Goal: Task Accomplishment & Management: Use online tool/utility

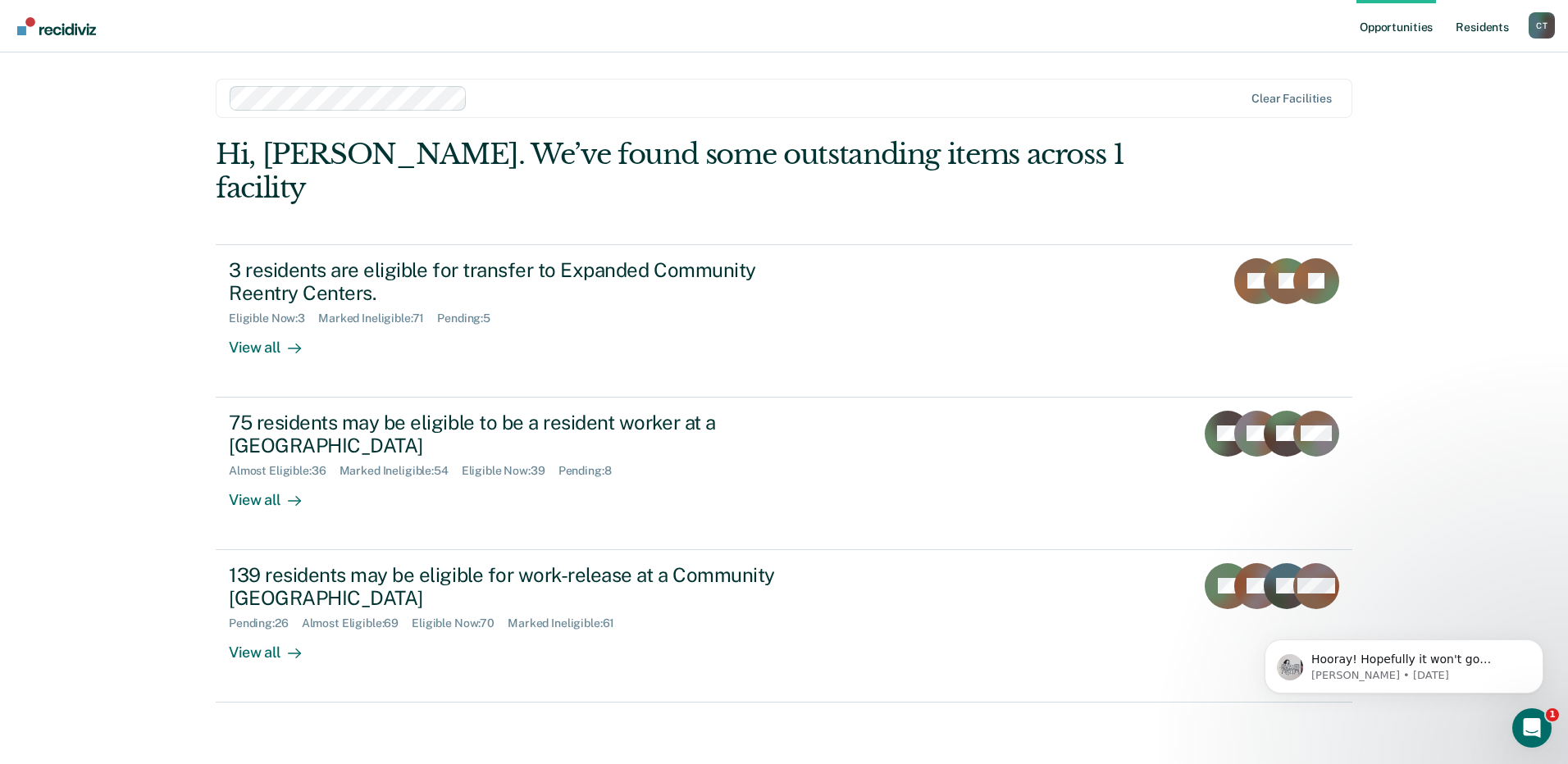
click at [1480, 26] on link "Resident s" at bounding box center [1482, 26] width 60 height 53
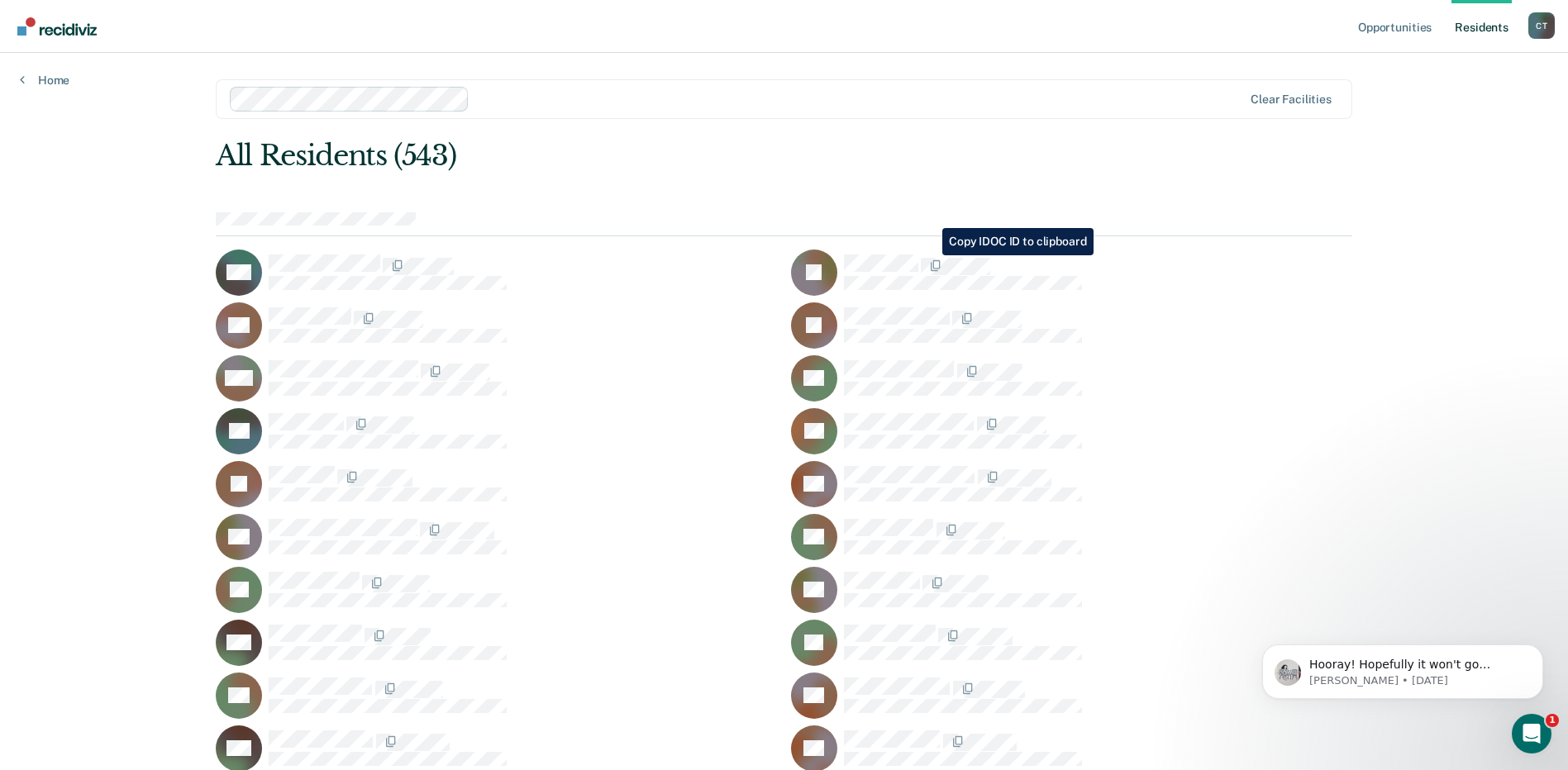
scroll to position [3528, 0]
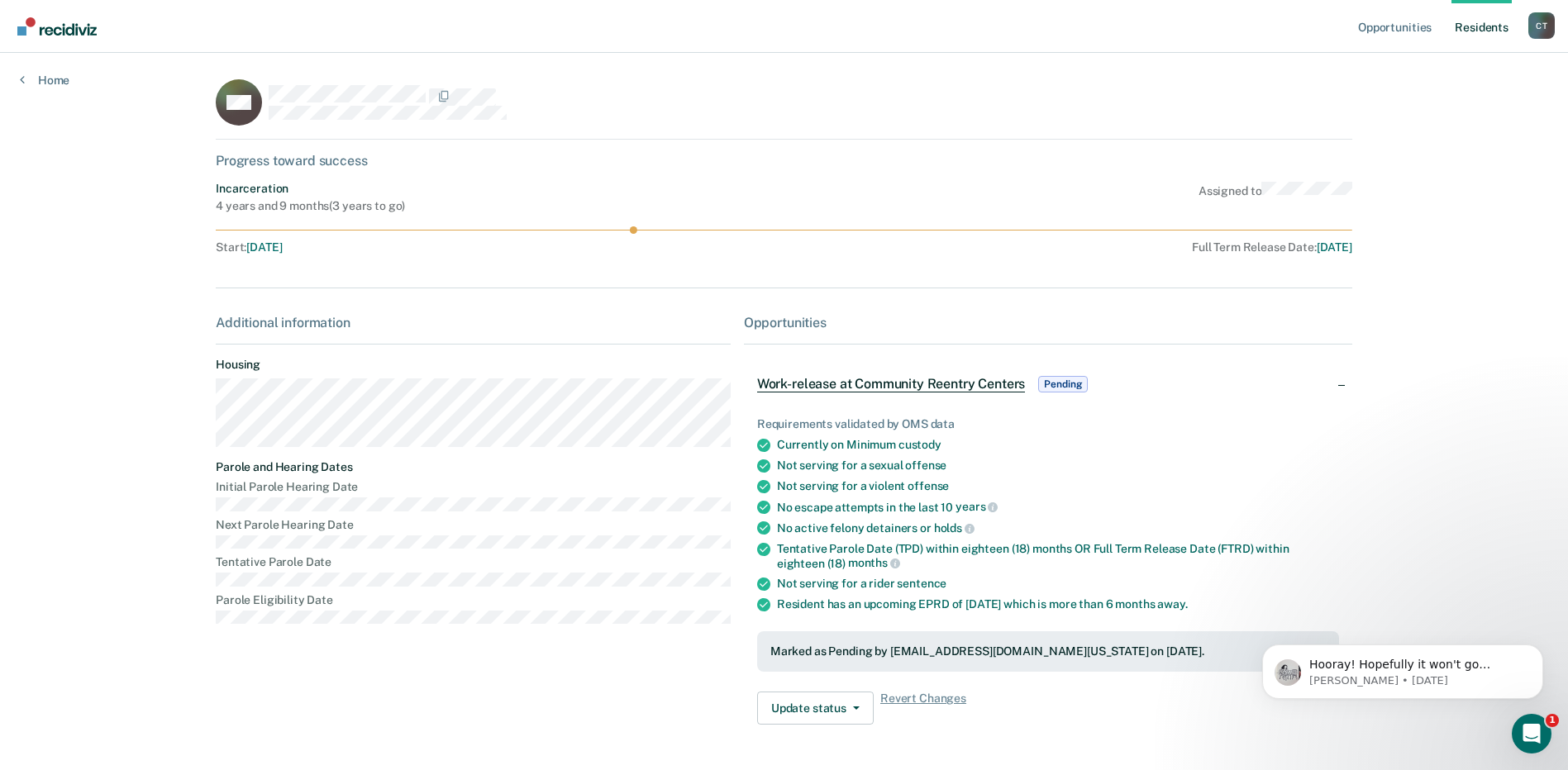
click at [1495, 29] on link "Resident s" at bounding box center [1481, 26] width 60 height 53
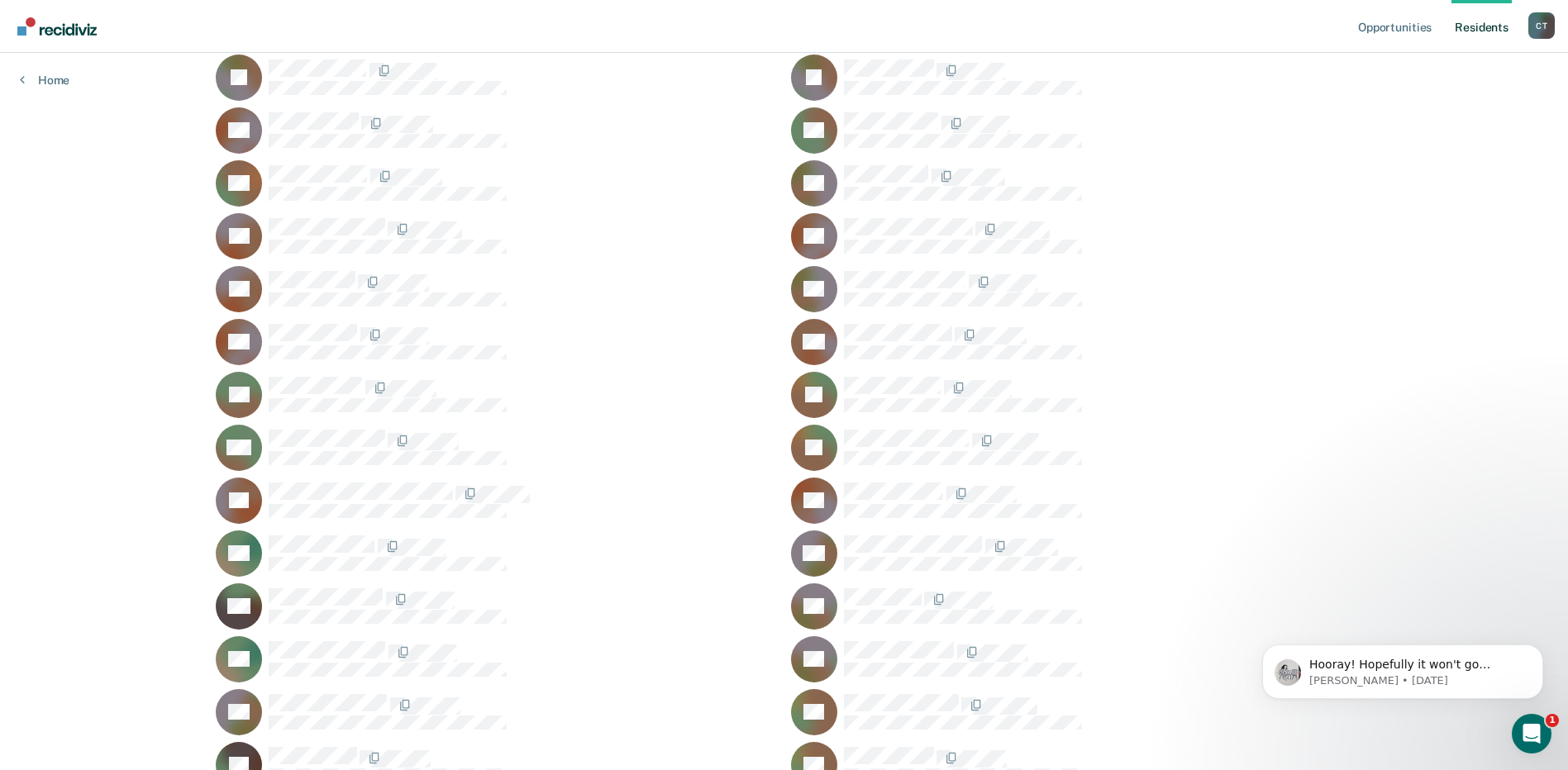
scroll to position [8024, 0]
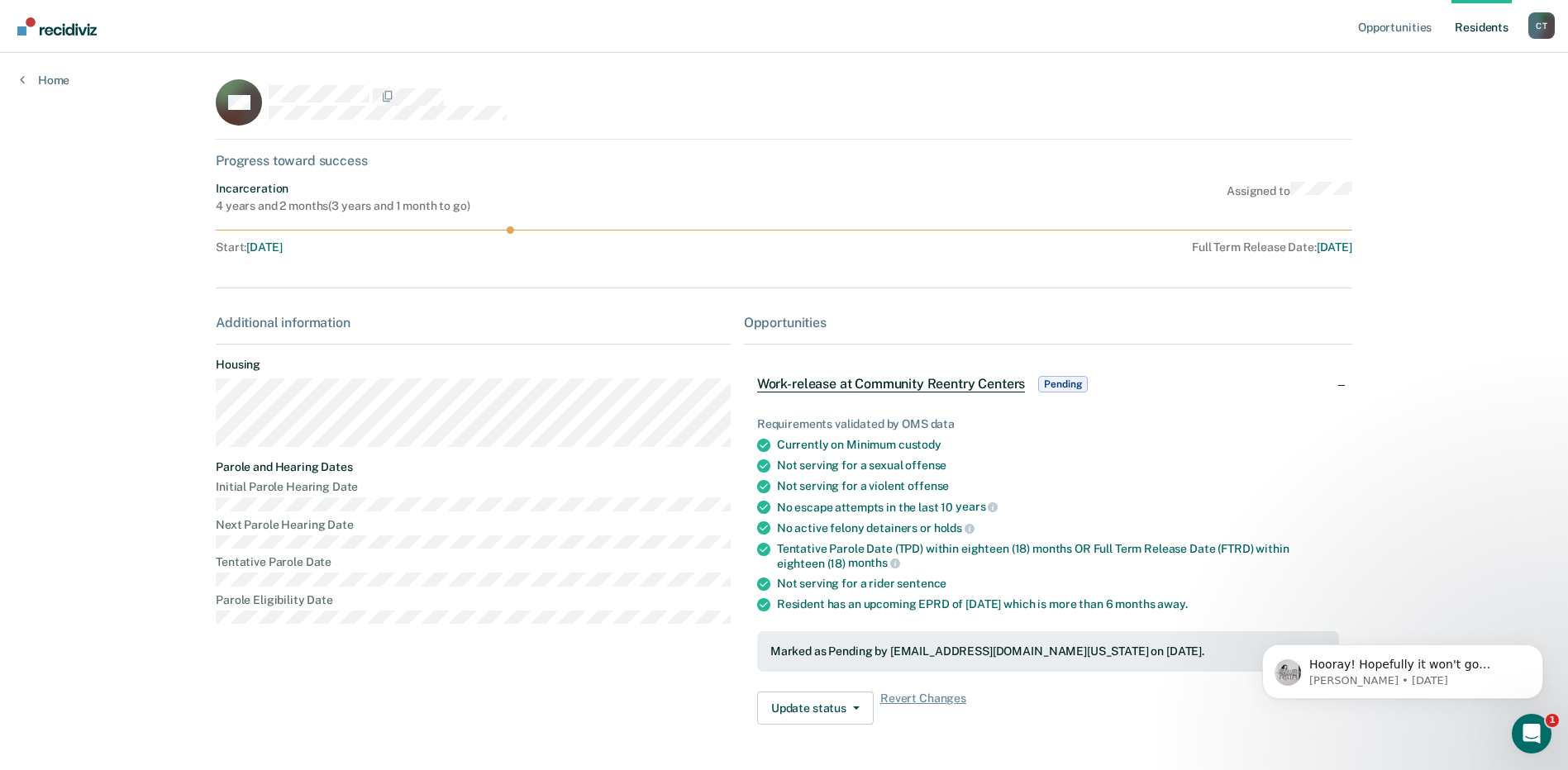
click at [1461, 30] on link "Resident s" at bounding box center [1481, 26] width 60 height 53
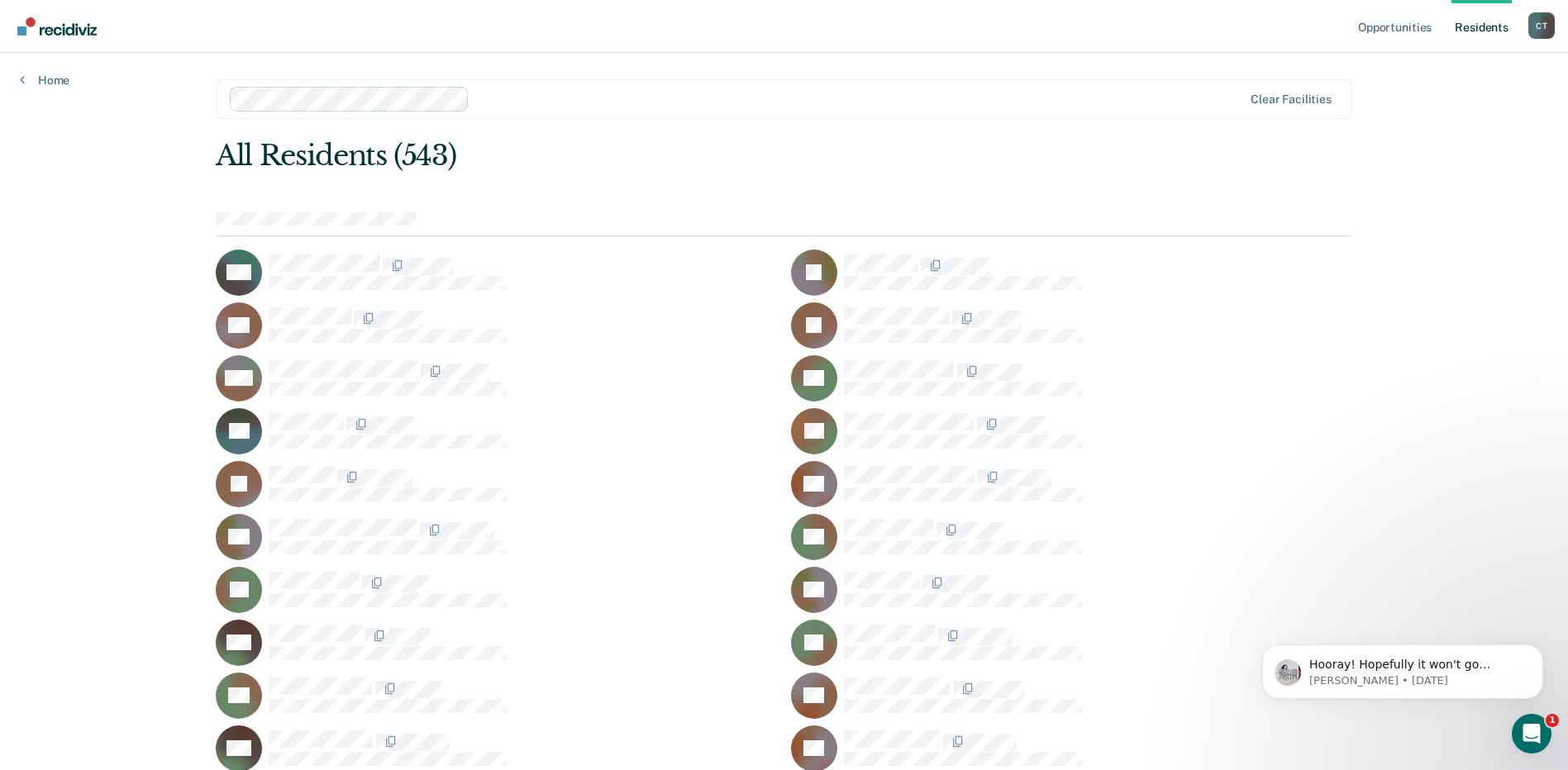
click at [1487, 25] on link "Resident s" at bounding box center [1481, 26] width 60 height 53
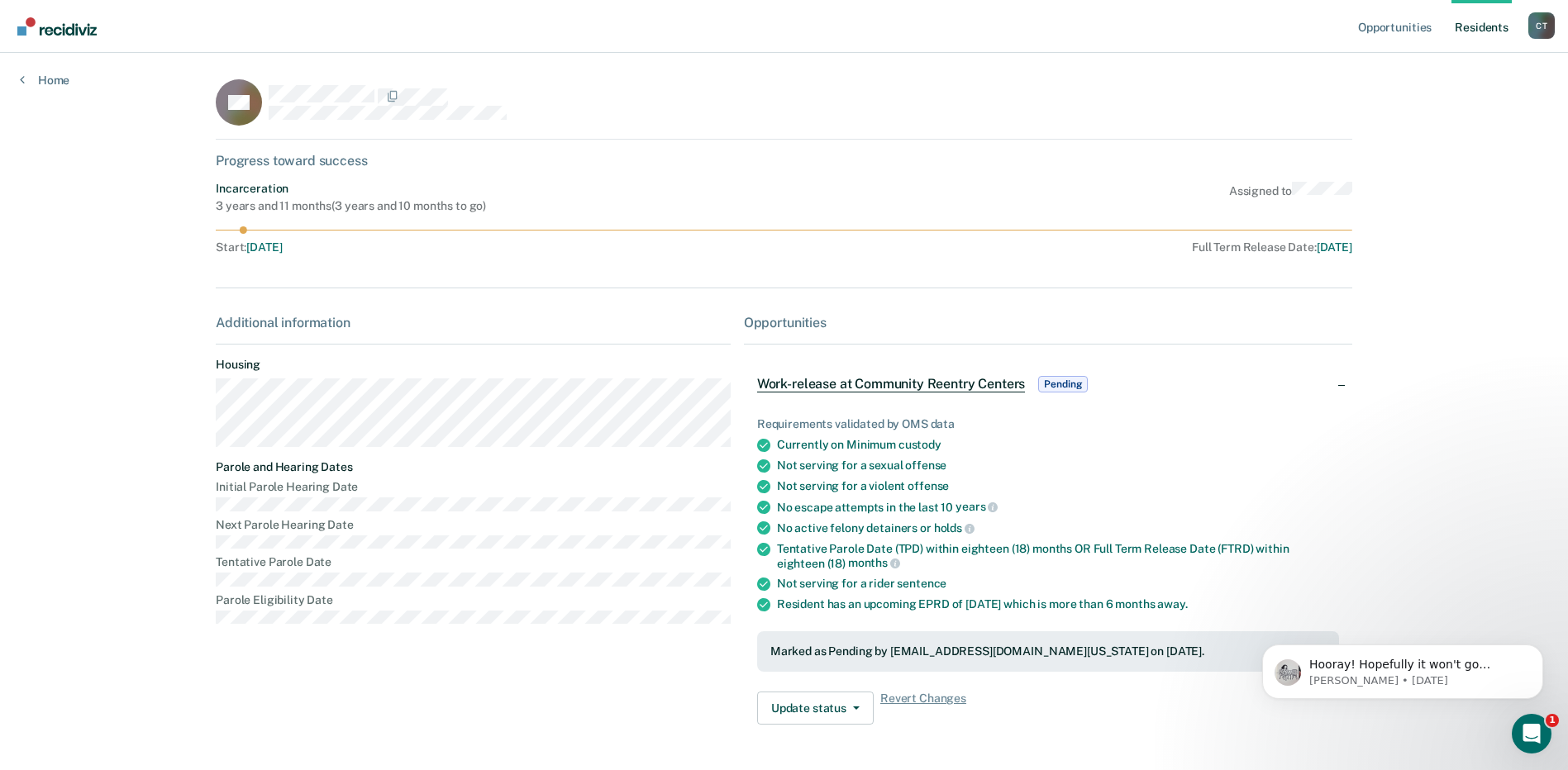
scroll to position [54, 0]
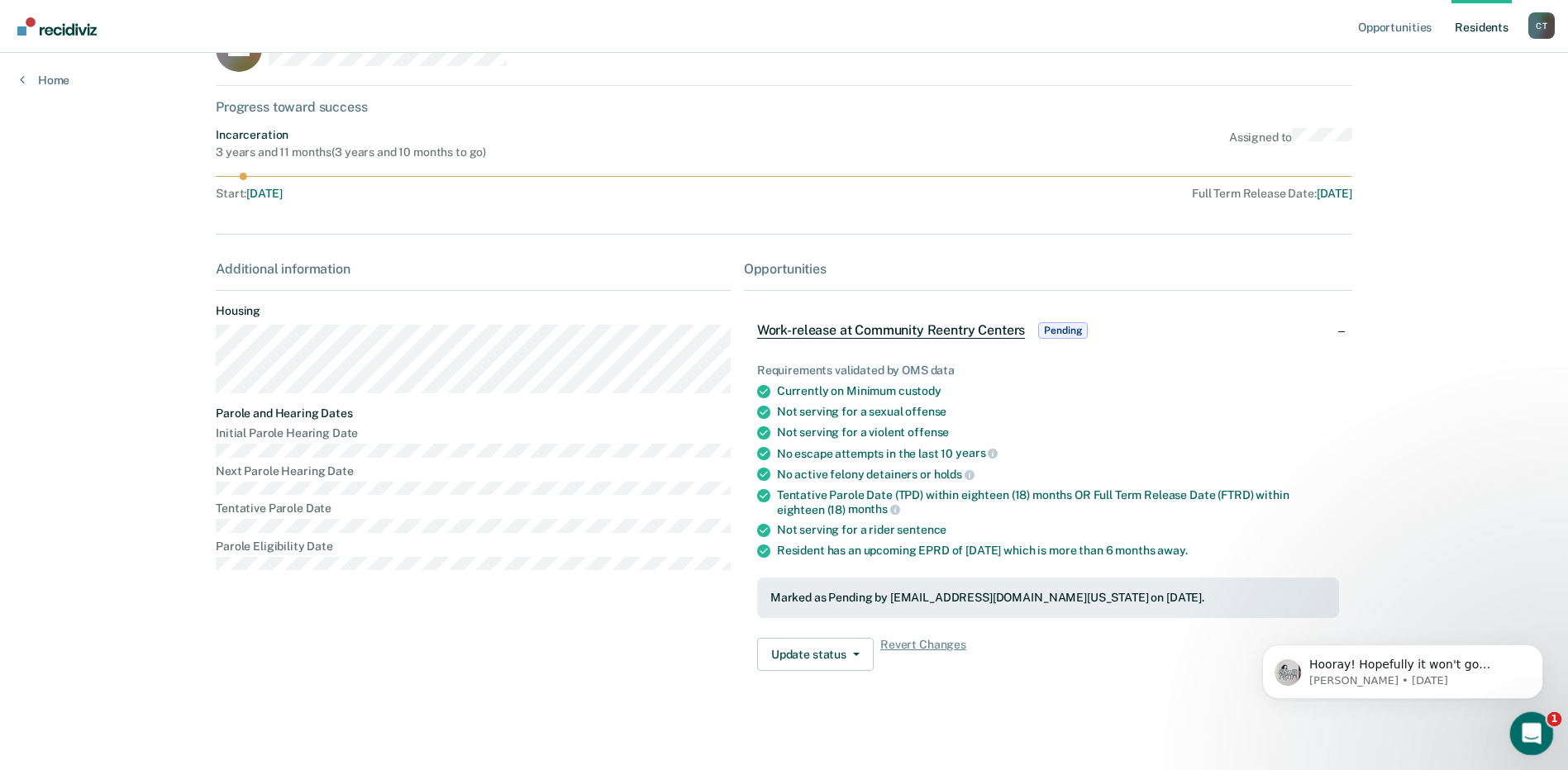
click at [1530, 729] on icon "Open Intercom Messenger" at bounding box center [1529, 731] width 12 height 14
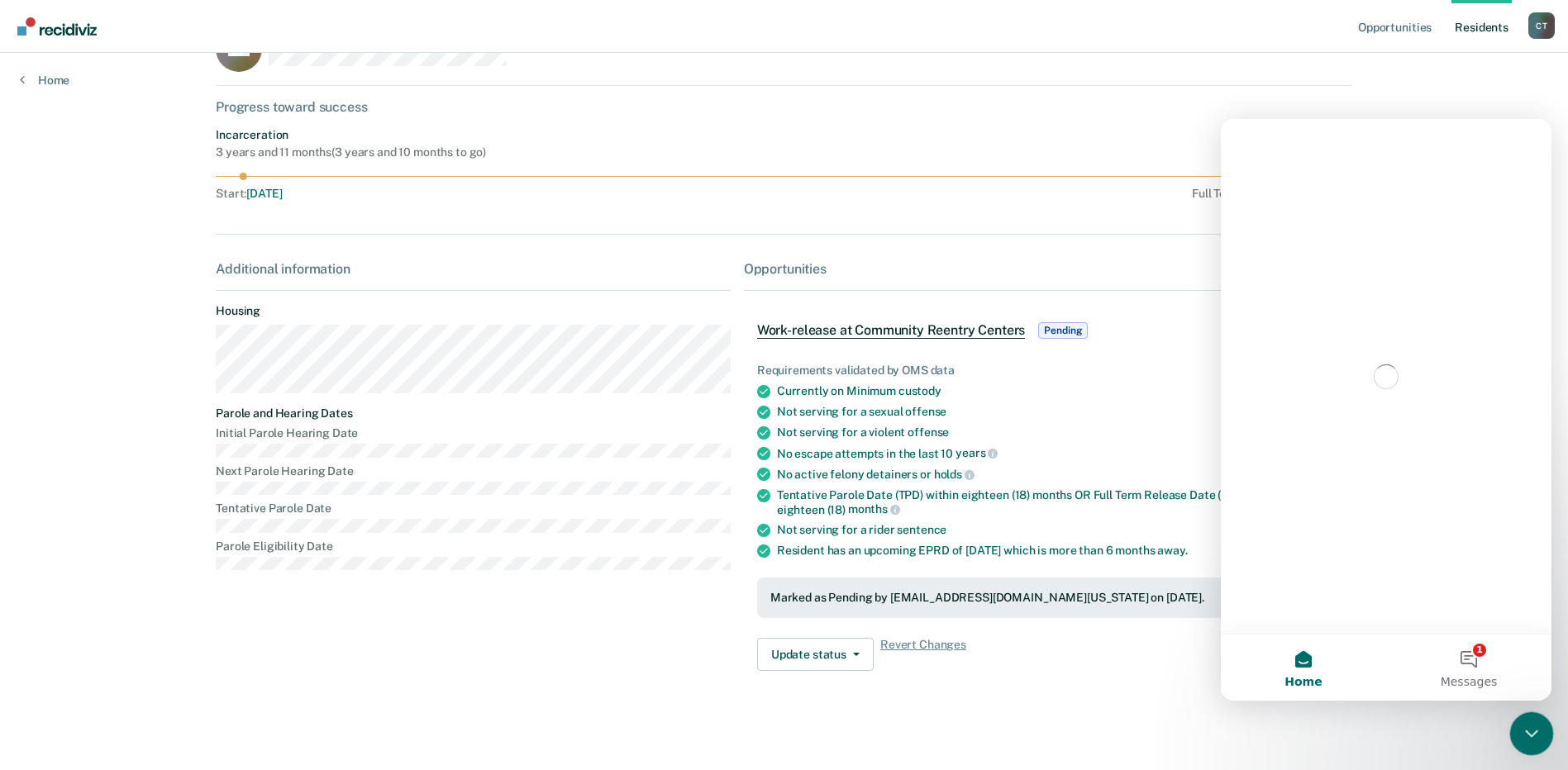
scroll to position [0, 0]
click at [1451, 670] on button "1 Messages" at bounding box center [1469, 667] width 165 height 66
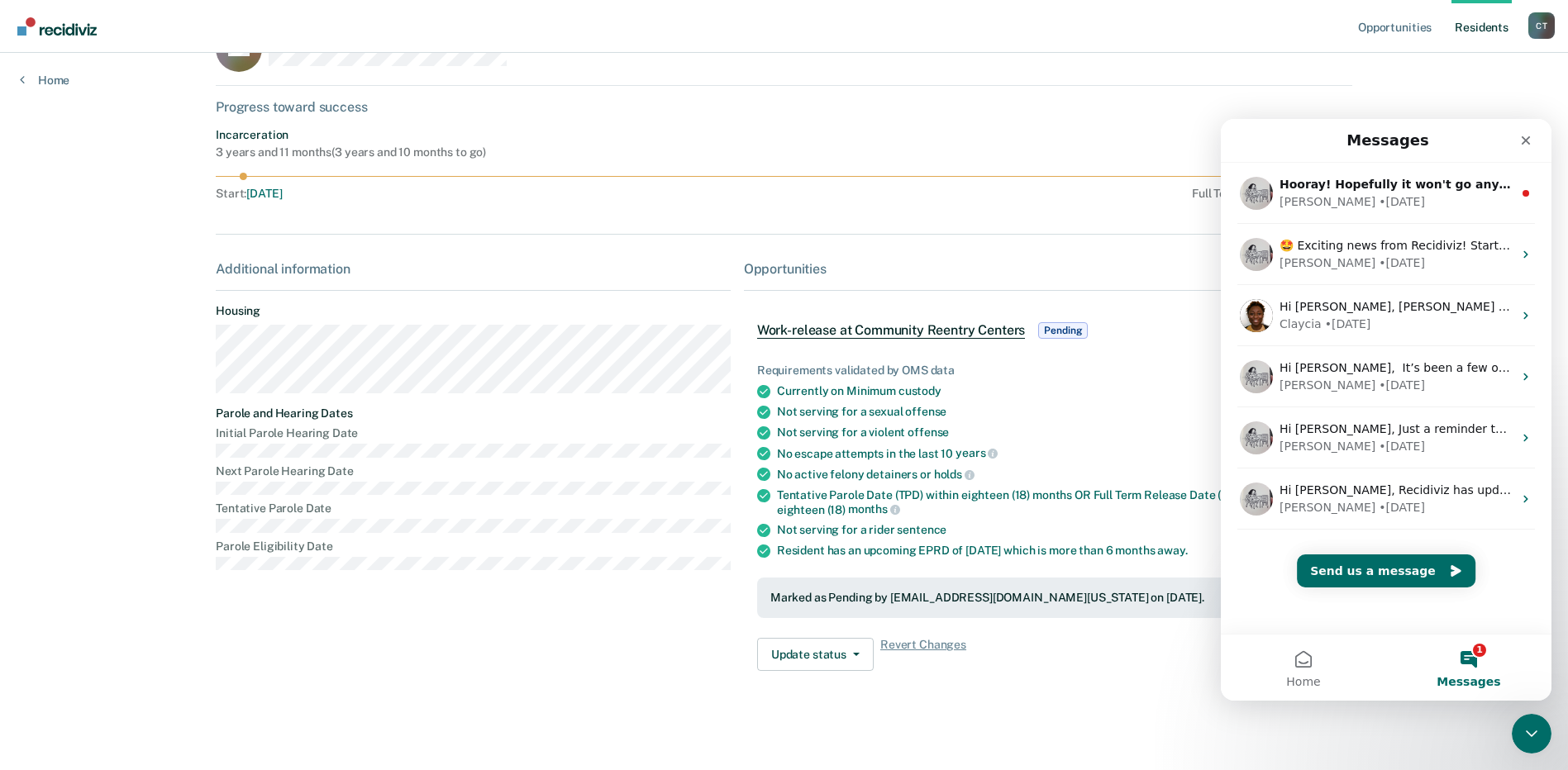
click at [1112, 676] on div "Requirements validated by OMS data Currently on Minimum custody Not serving for…" at bounding box center [1048, 511] width 608 height 348
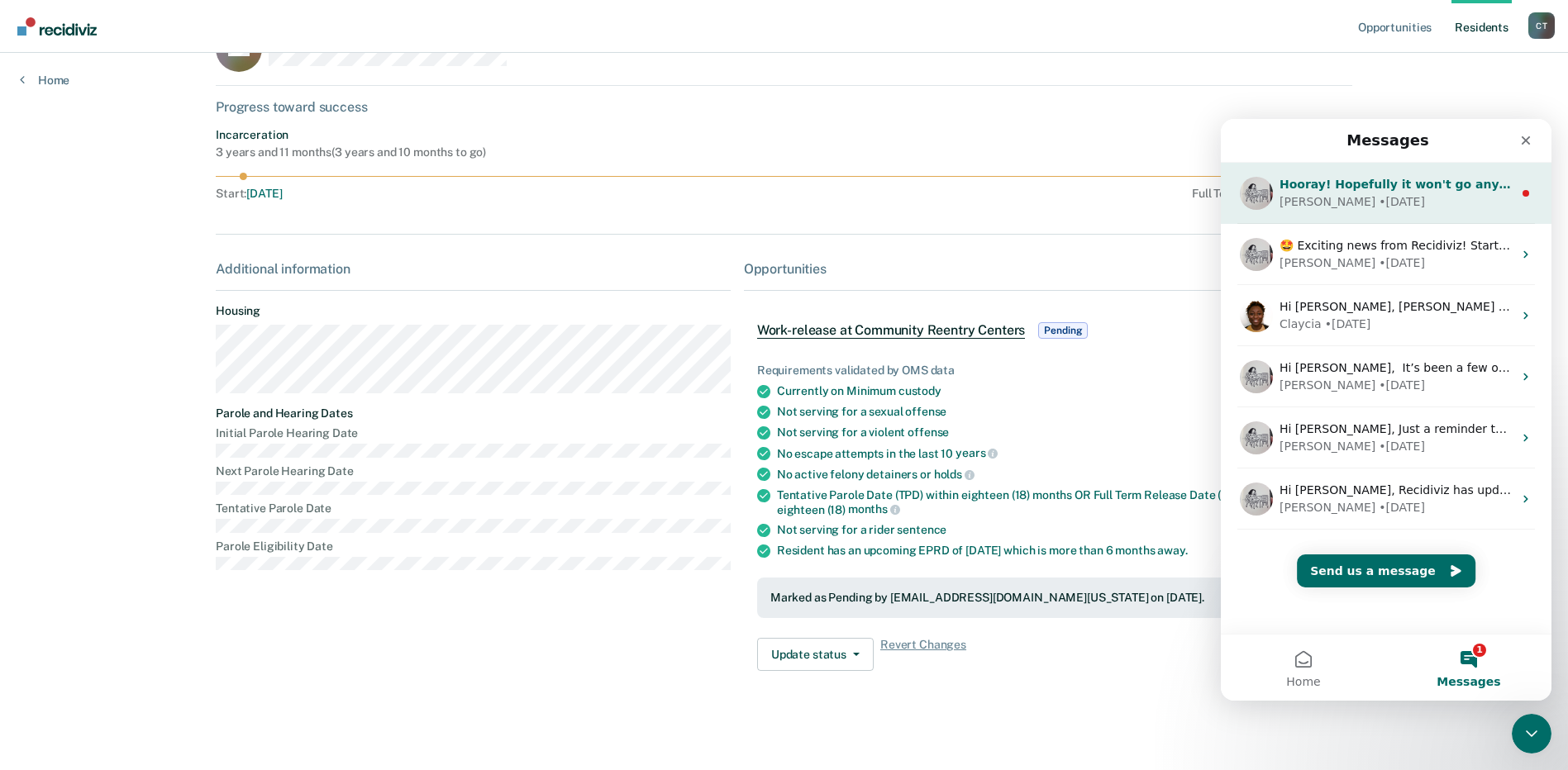
click at [1357, 198] on div "[PERSON_NAME] • [DATE]" at bounding box center [1396, 201] width 233 height 17
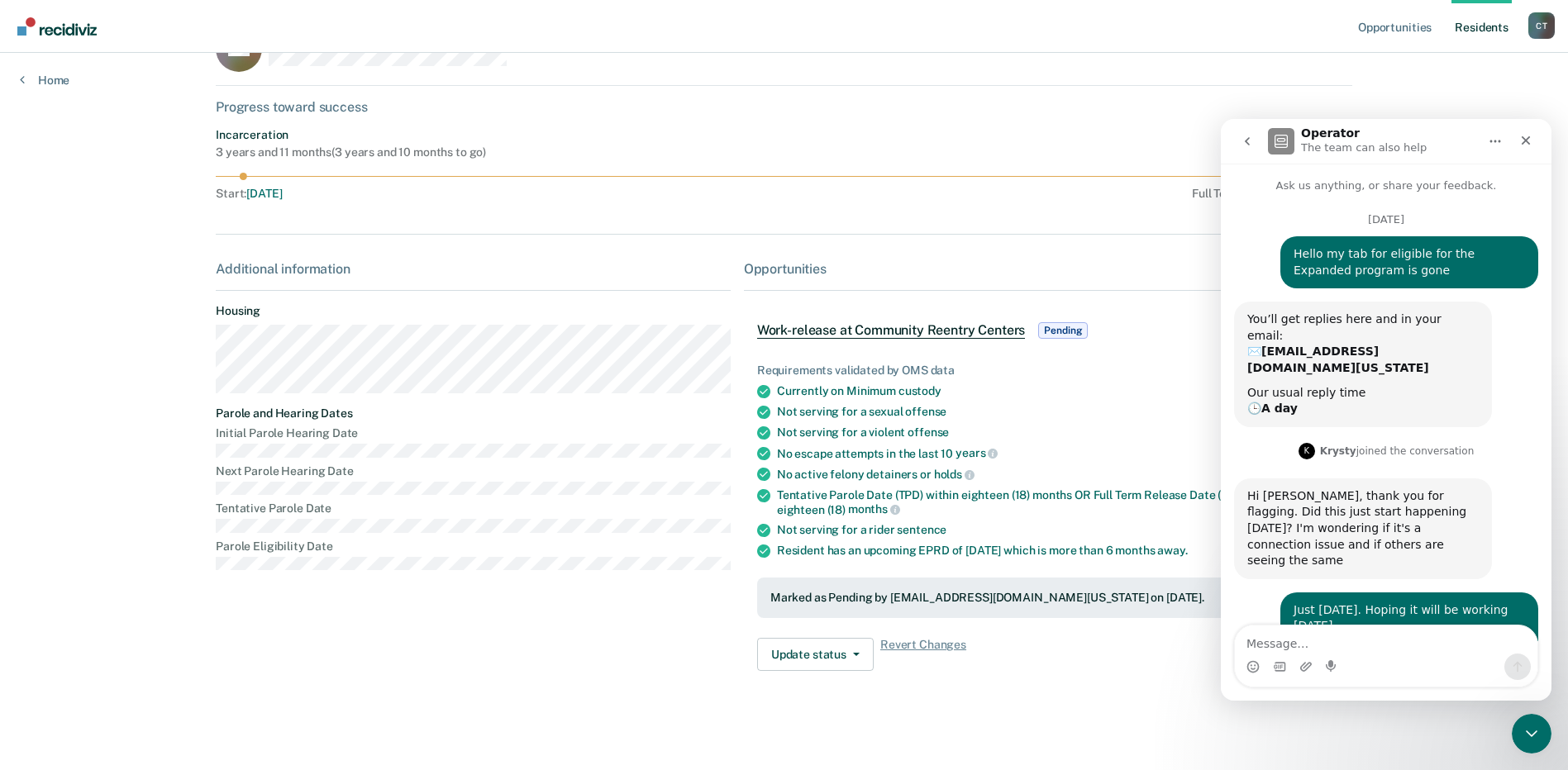
scroll to position [72, 0]
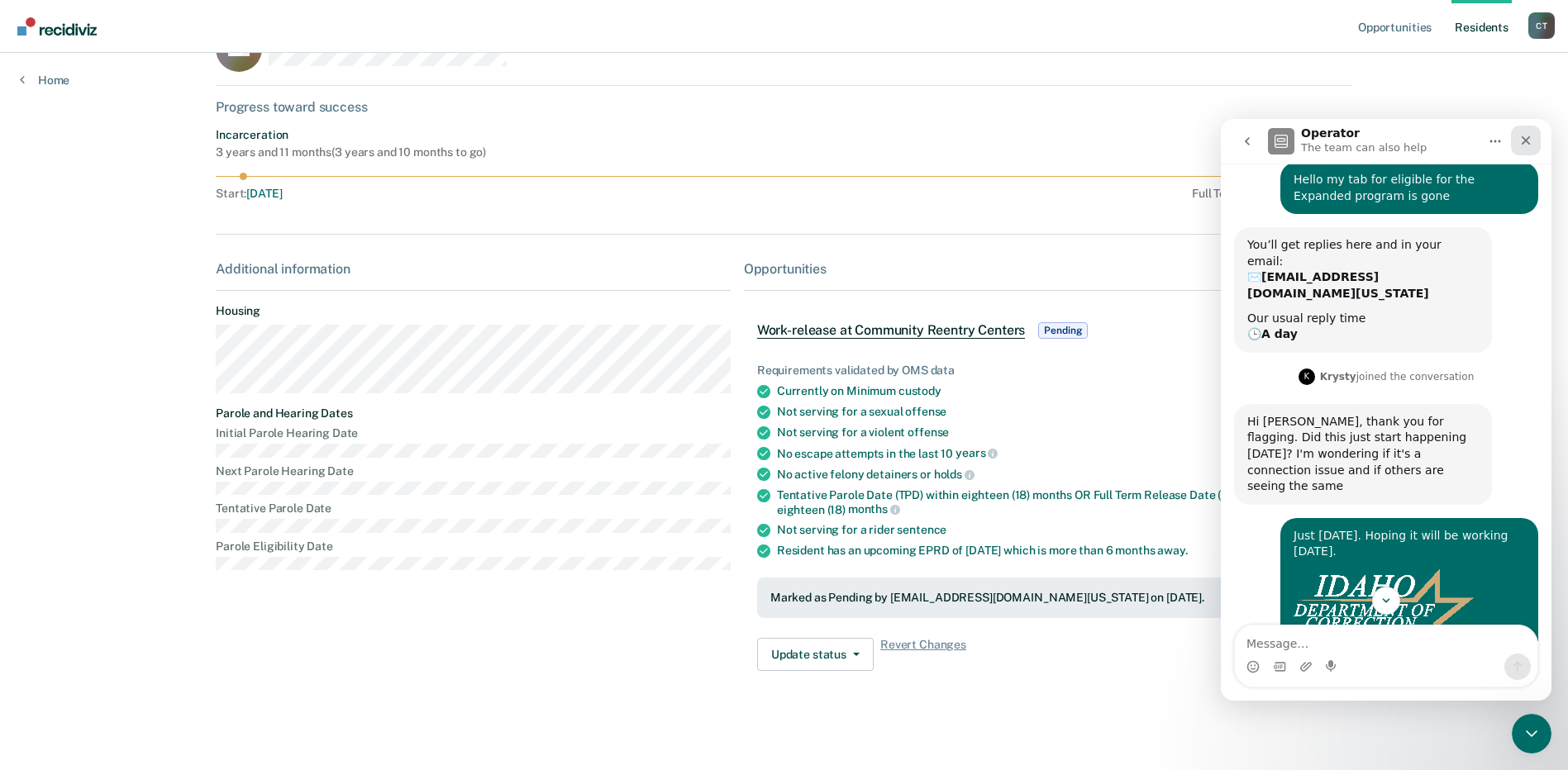
click at [1529, 131] on div "Close" at bounding box center [1526, 140] width 30 height 30
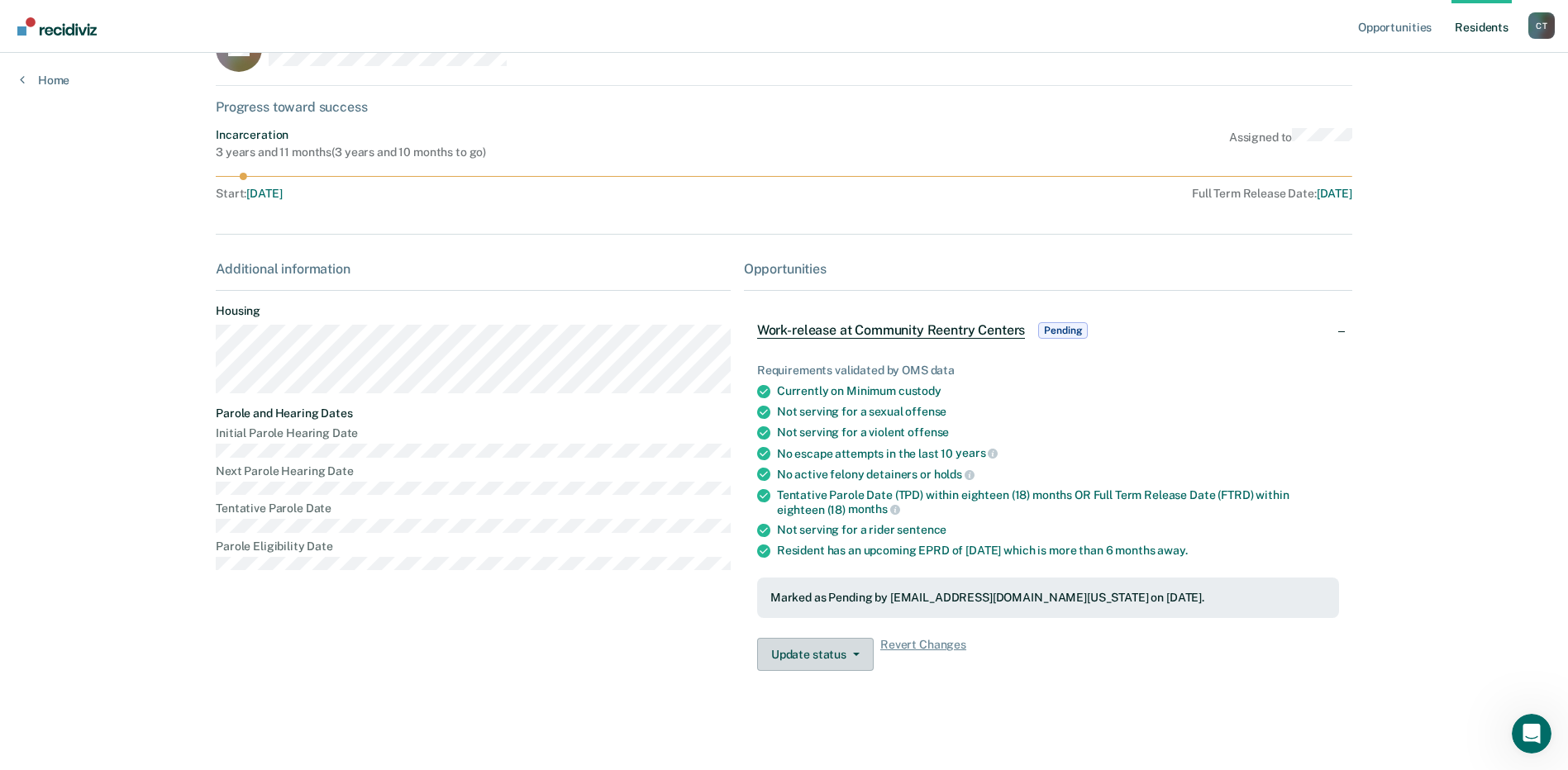
scroll to position [3339, 0]
click at [848, 658] on button "Update status" at bounding box center [815, 654] width 116 height 33
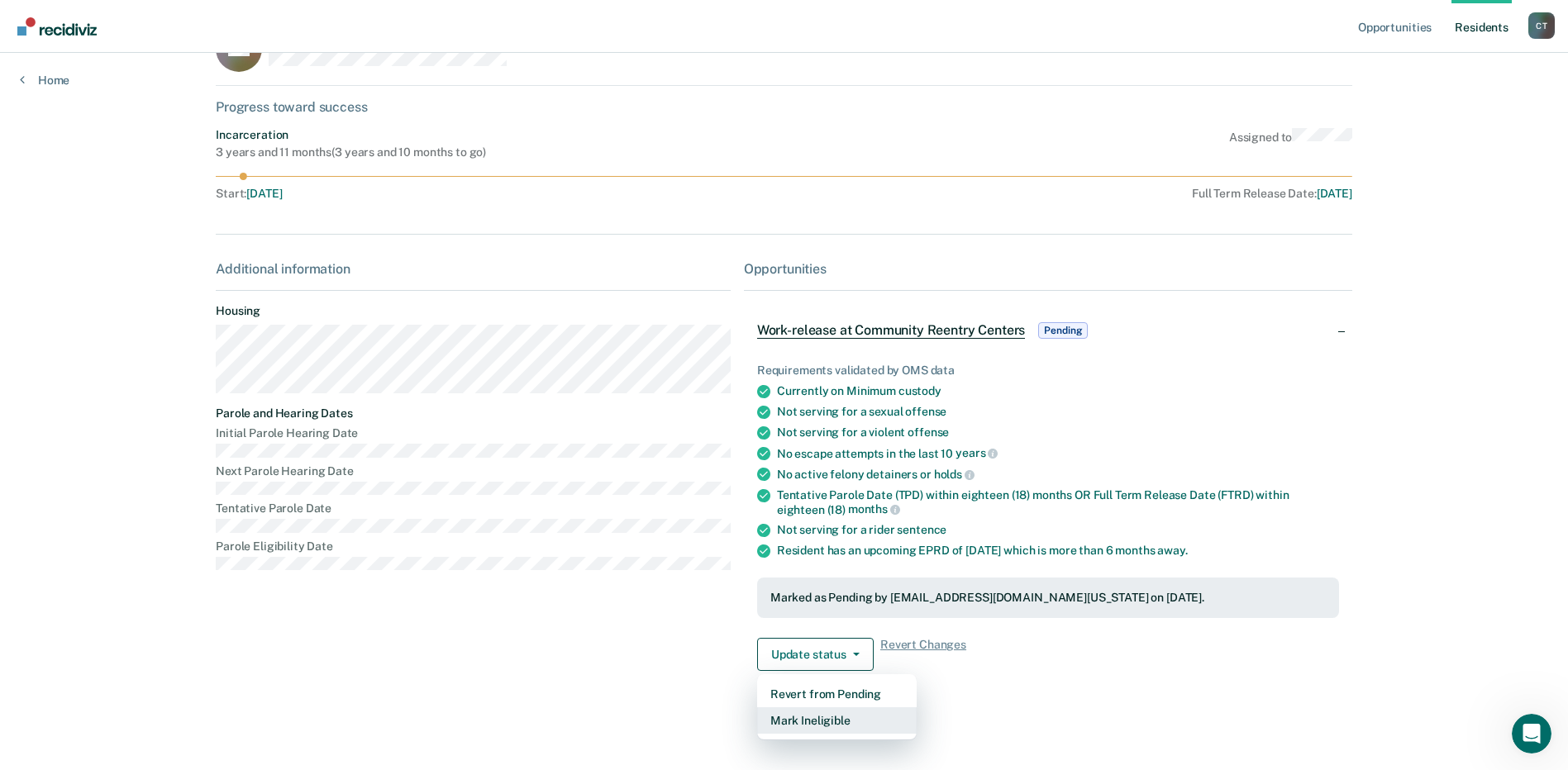
click at [805, 719] on button "Mark Ineligible" at bounding box center [837, 720] width 160 height 26
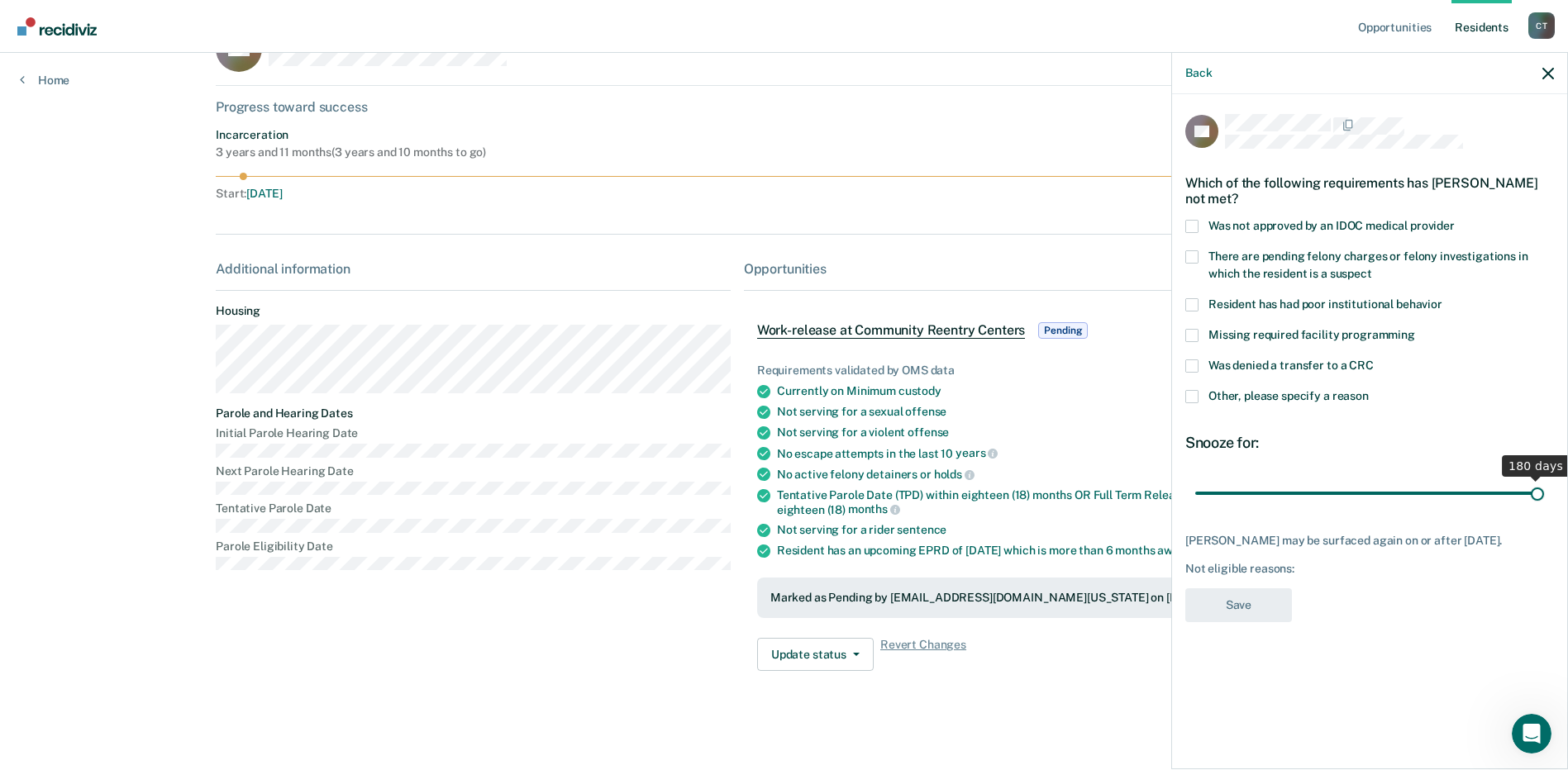
drag, startPoint x: 1316, startPoint y: 493, endPoint x: 1545, endPoint y: 495, distance: 229.0
type input "180"
click at [1544, 495] on input "range" at bounding box center [1369, 493] width 348 height 29
click at [1192, 400] on span at bounding box center [1192, 396] width 14 height 14
click at [1369, 390] on input "Other, please specify a reason" at bounding box center [1369, 390] width 0 height 0
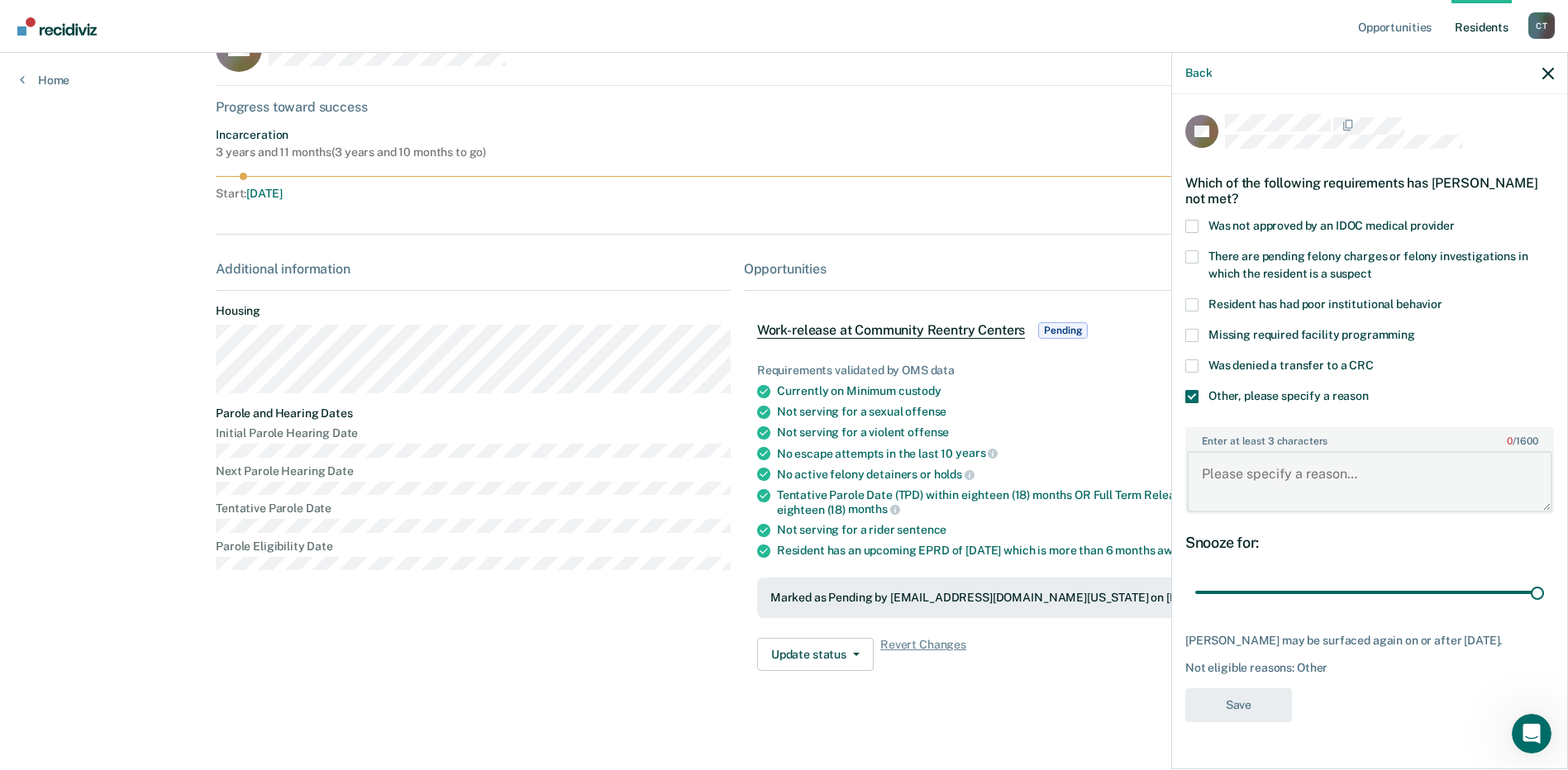
click at [1227, 479] on textarea "Enter at least 3 characters 0 / 1600" at bounding box center [1369, 482] width 366 height 61
type textarea "Still in [GEOGRAPHIC_DATA]"
click at [1224, 697] on button "Save" at bounding box center [1239, 706] width 107 height 34
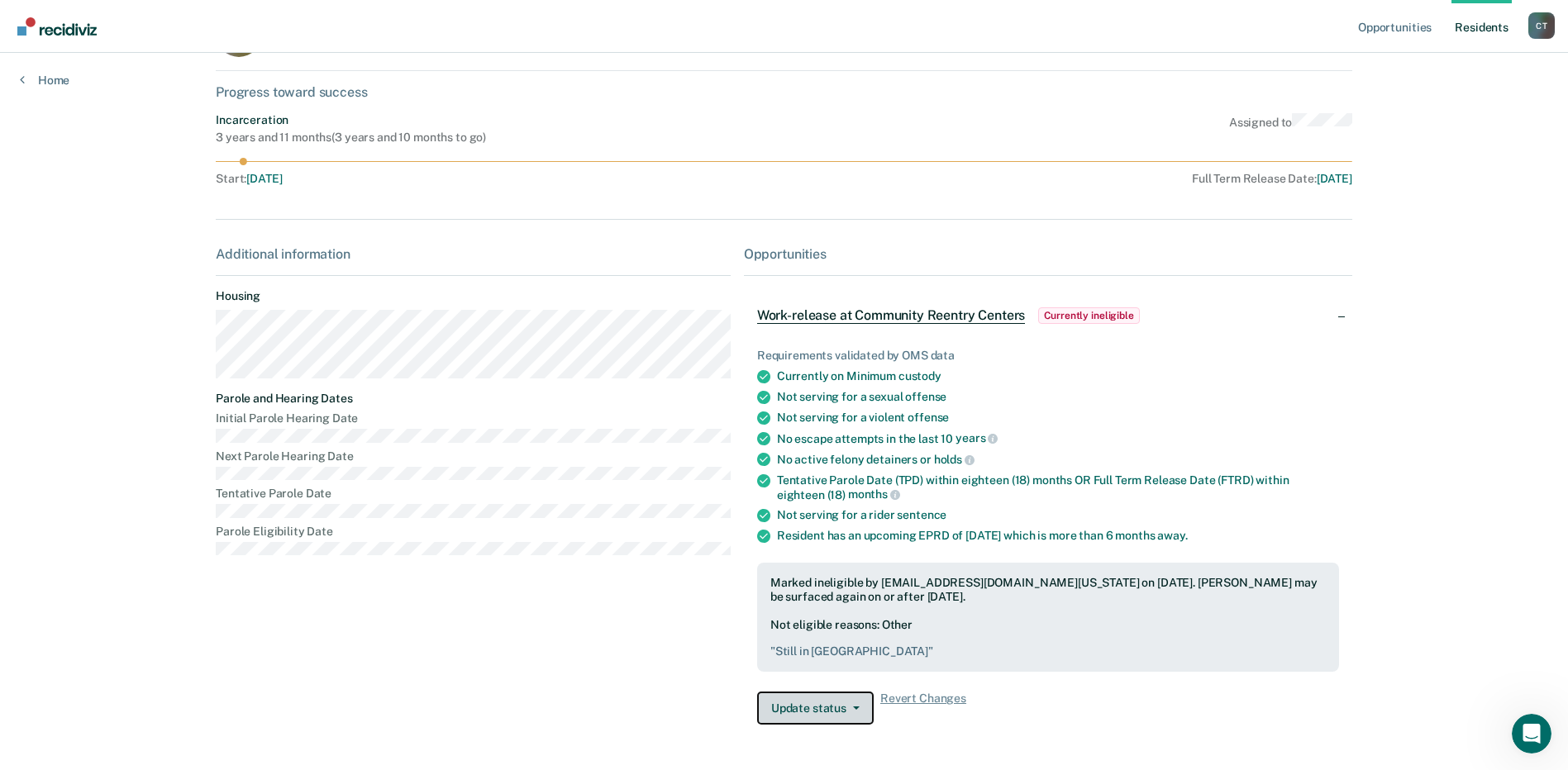
scroll to position [40, 0]
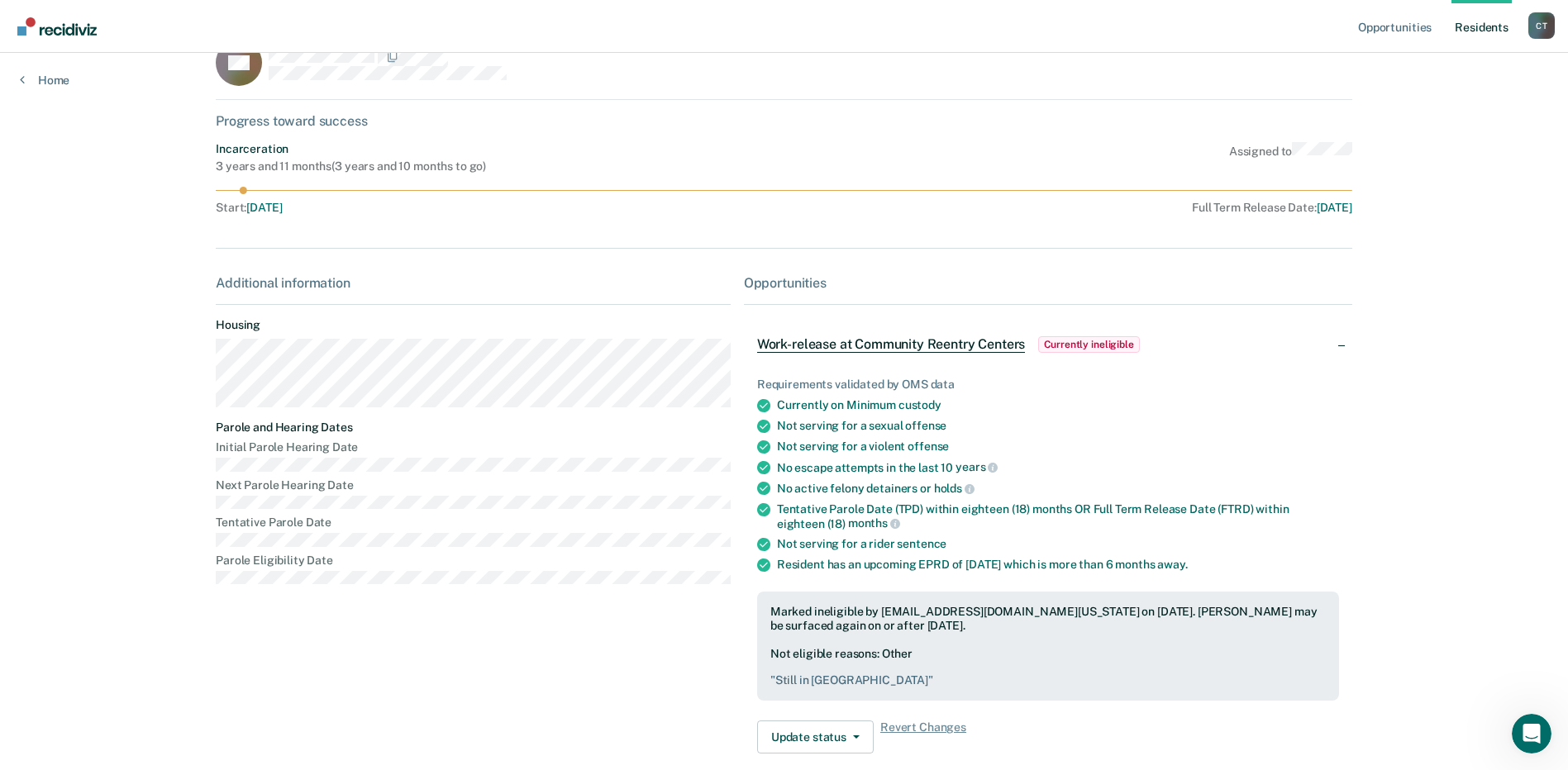
click at [1485, 27] on link "Resident s" at bounding box center [1481, 26] width 60 height 53
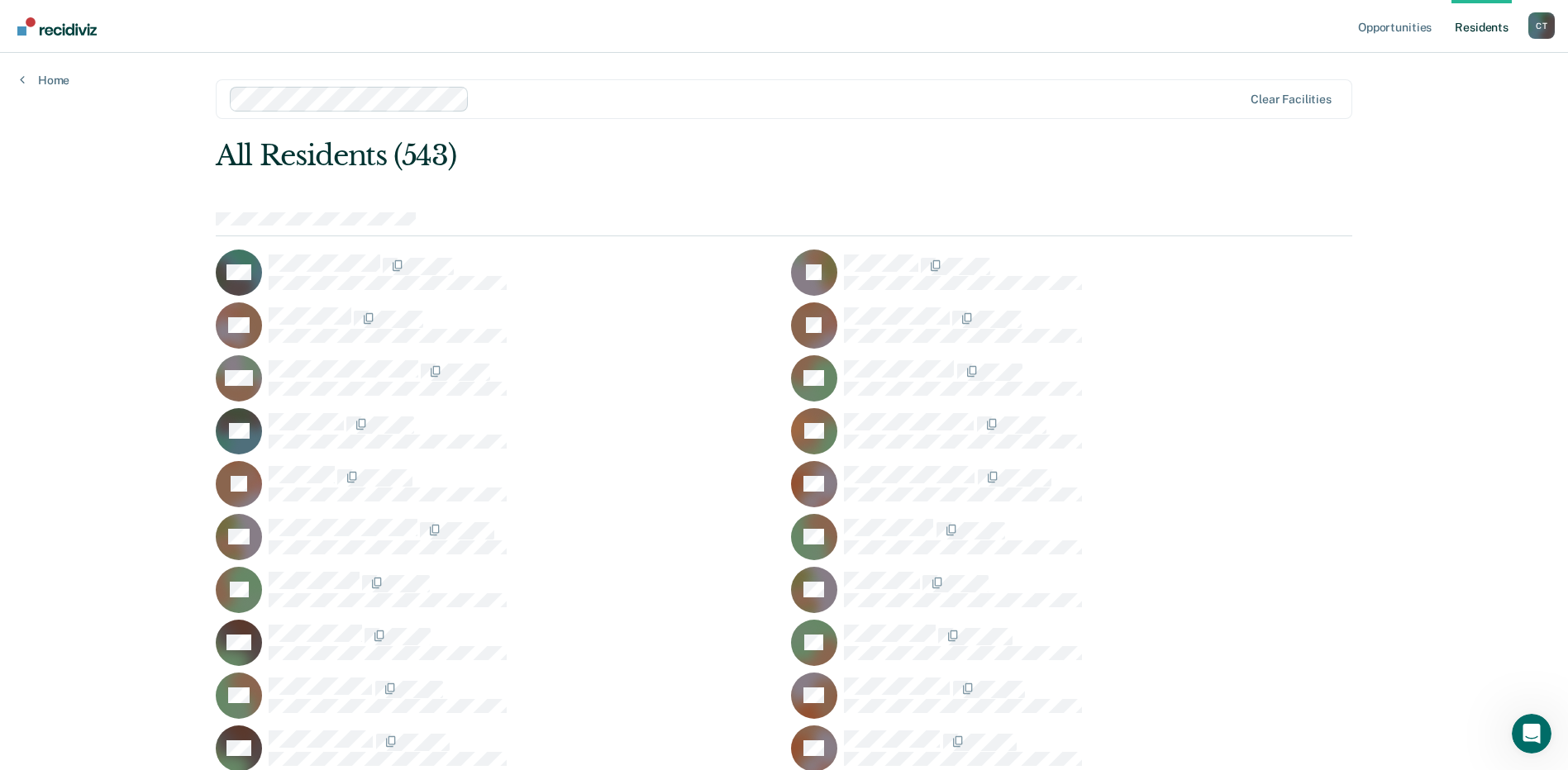
scroll to position [2575, 0]
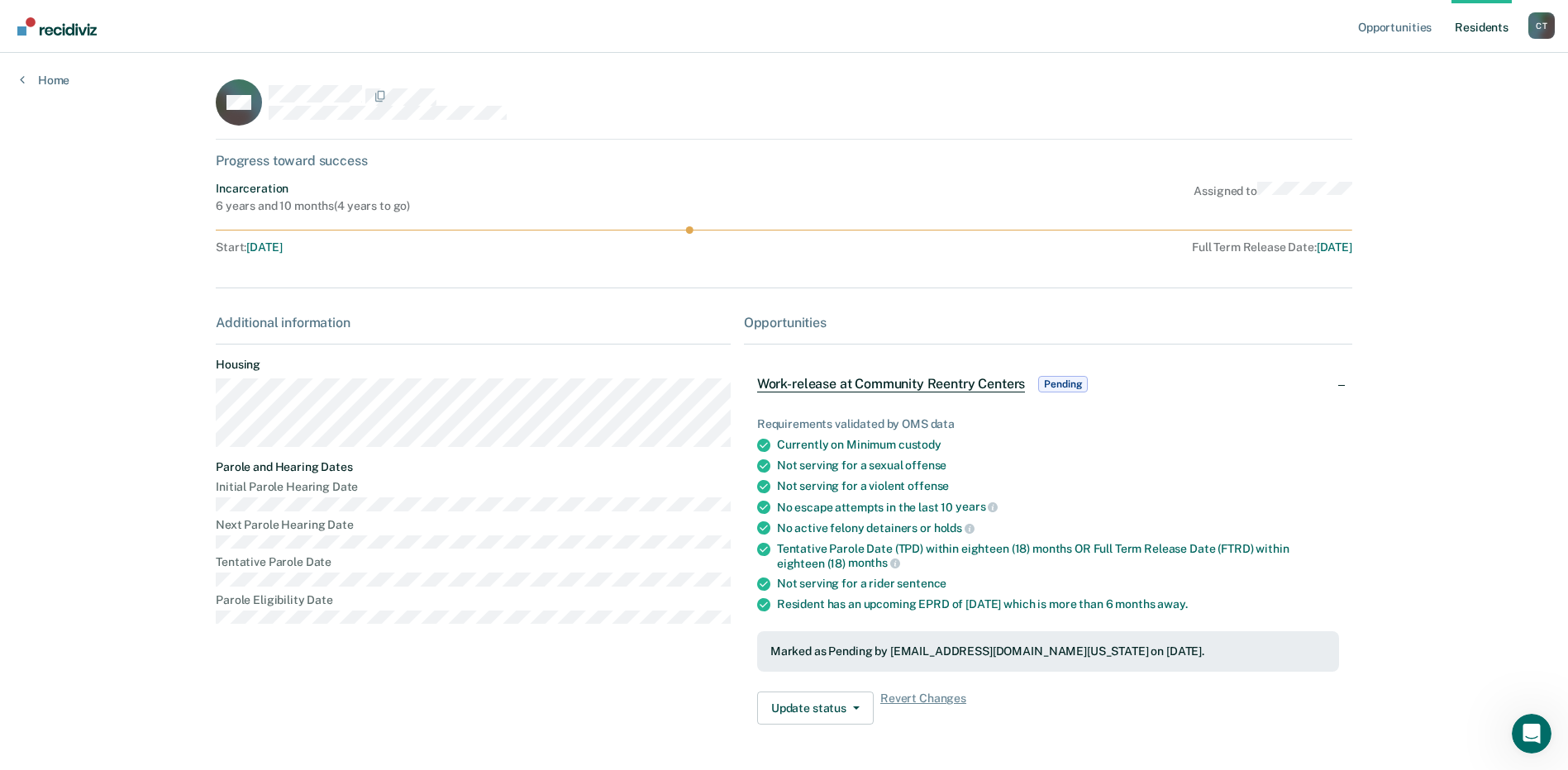
click at [1464, 28] on link "Resident s" at bounding box center [1481, 26] width 60 height 53
